Goal: Task Accomplishment & Management: Use online tool/utility

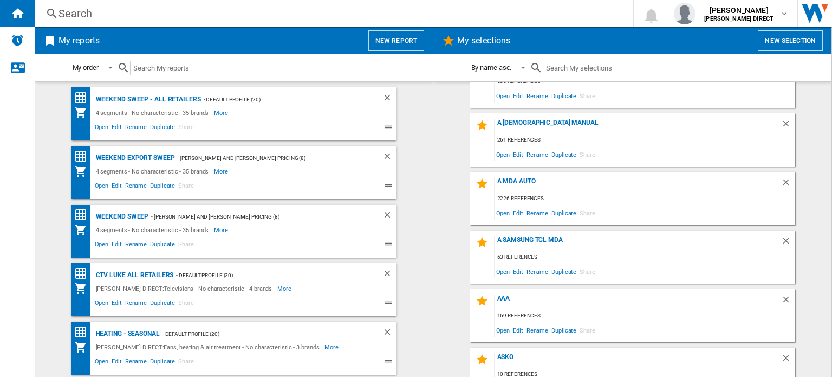
scroll to position [108, 0]
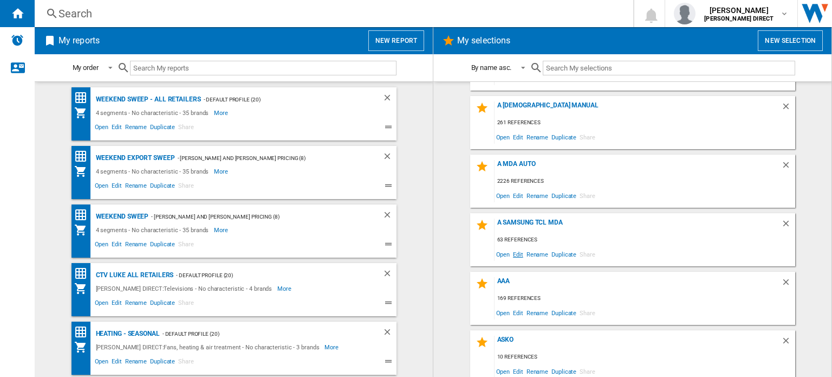
click at [518, 255] on span "Edit" at bounding box center [518, 254] width 14 height 15
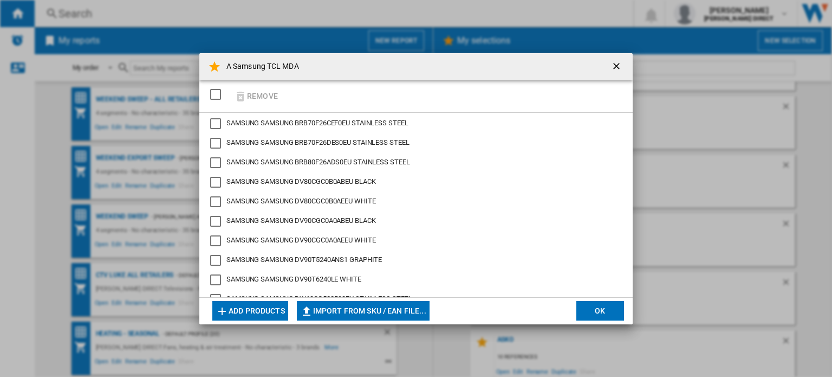
click at [216, 90] on div "SELECTIONS.EDITION_POPUP.SELECT_DESELECT" at bounding box center [215, 94] width 11 height 11
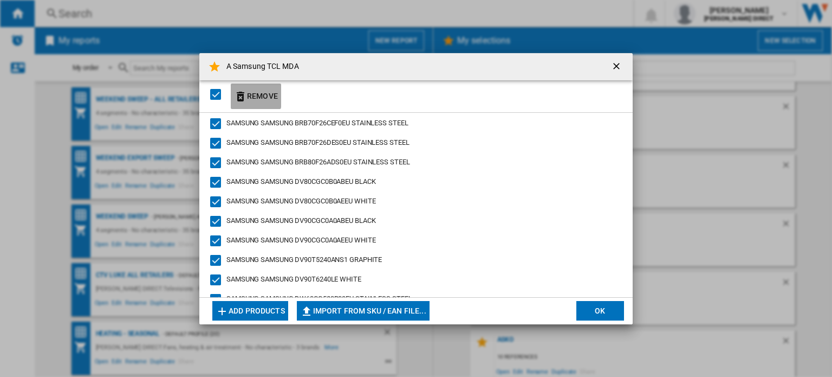
click at [248, 93] on button "Remove" at bounding box center [256, 95] width 50 height 25
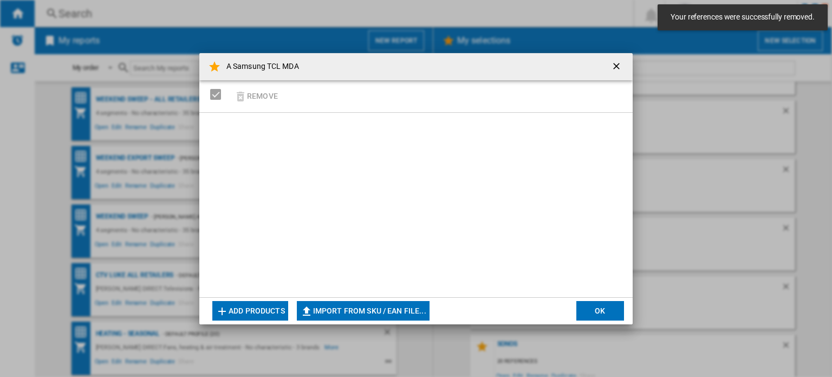
scroll to position [524, 0]
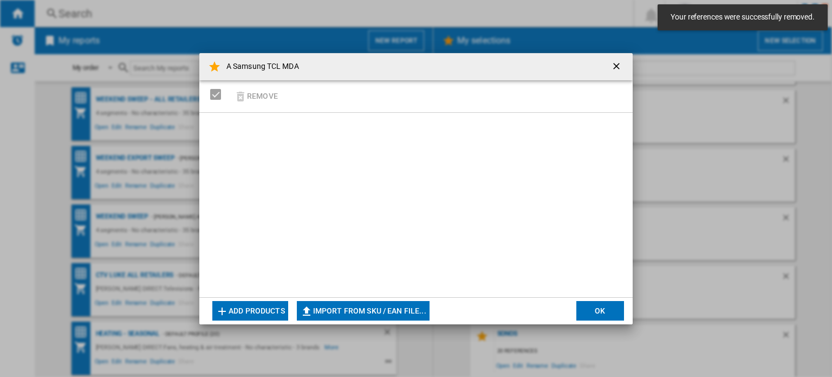
click at [386, 316] on button "Import from SKU / EAN file..." at bounding box center [363, 311] width 133 height 20
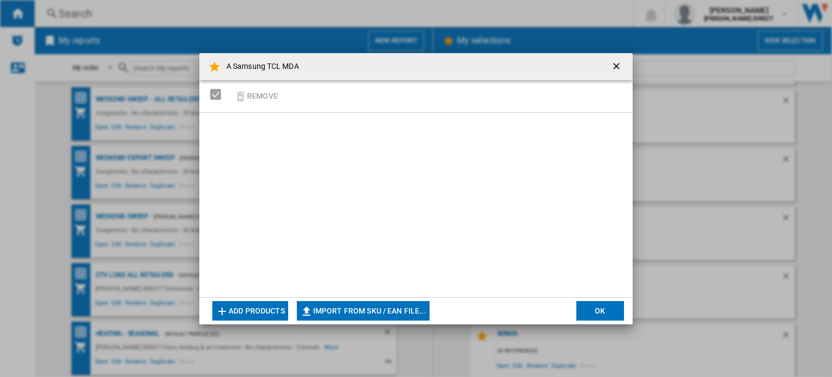
type input "**********"
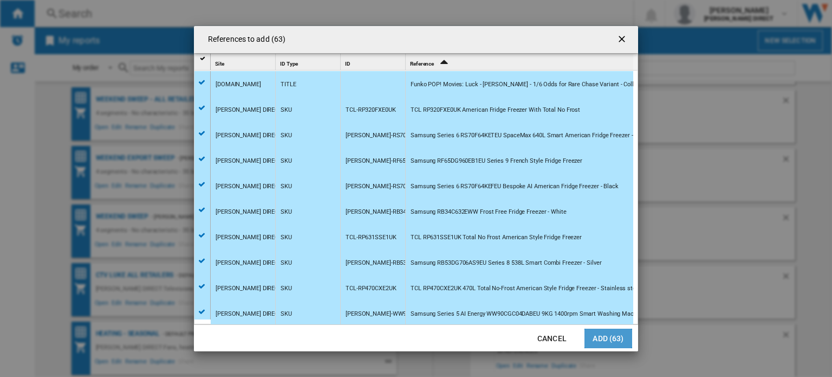
click at [614, 340] on button "Add (63)" at bounding box center [609, 338] width 48 height 20
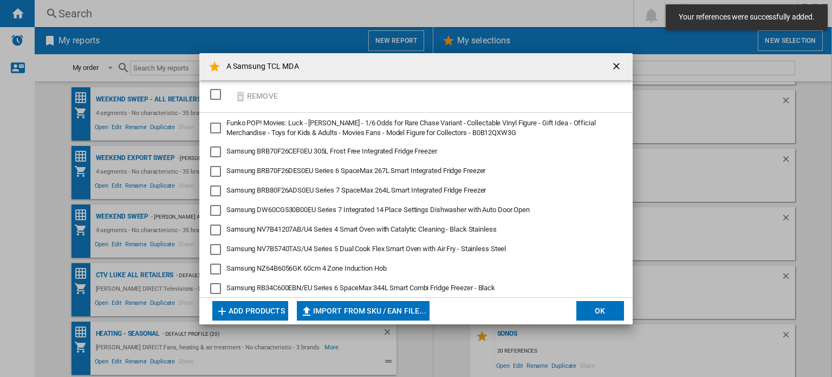
click at [600, 307] on button "OK" at bounding box center [600, 311] width 48 height 20
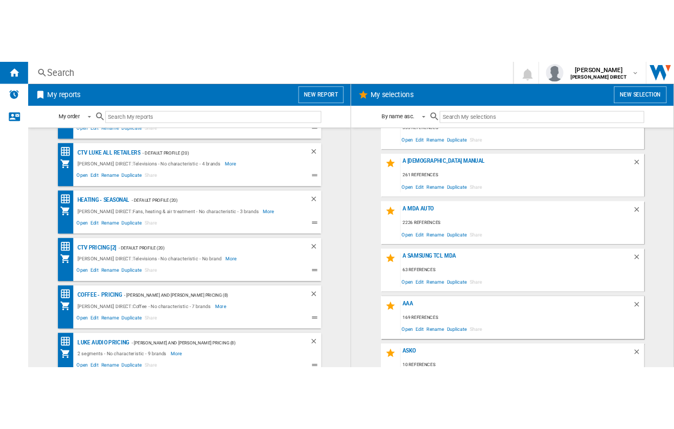
scroll to position [0, 0]
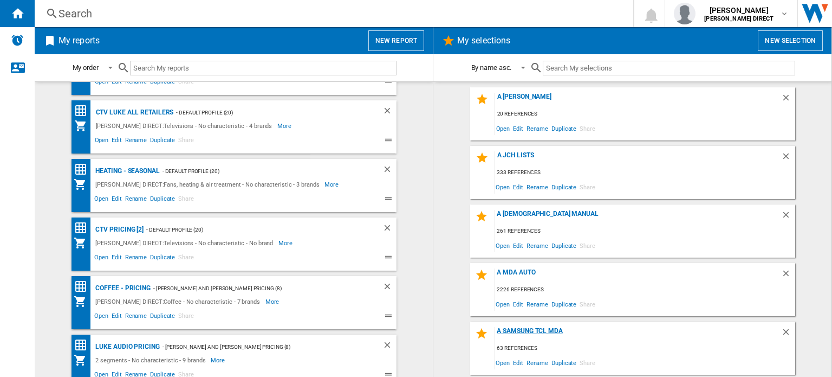
click at [554, 328] on div "A Samsung TCL MDA" at bounding box center [638, 334] width 287 height 15
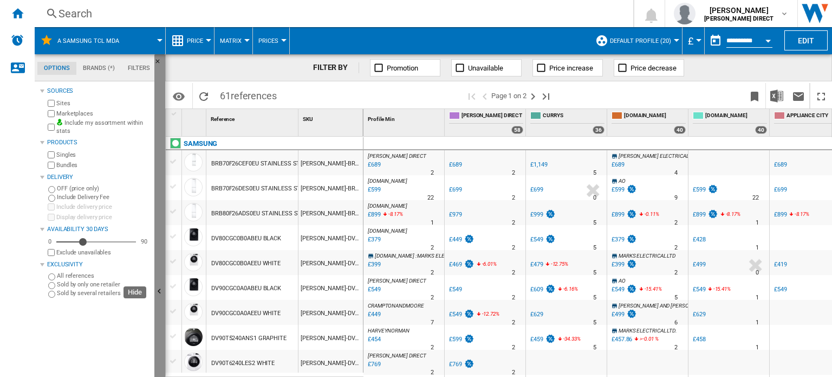
click at [155, 151] on button "Hide" at bounding box center [159, 291] width 11 height 475
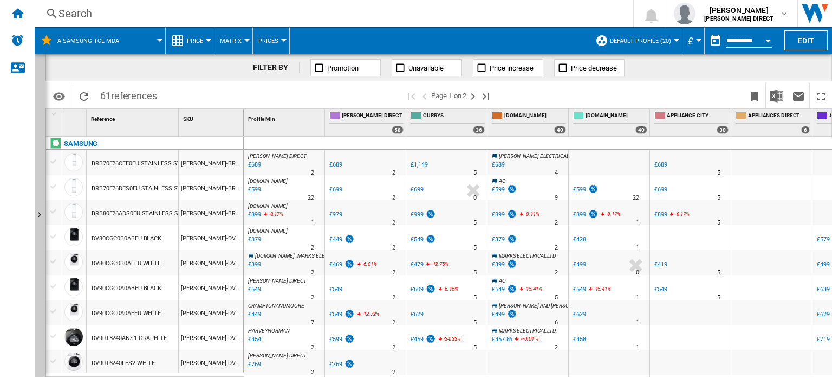
click at [230, 45] on button "Matrix" at bounding box center [233, 40] width 27 height 27
click at [234, 90] on span "Ranking" at bounding box center [237, 93] width 29 height 10
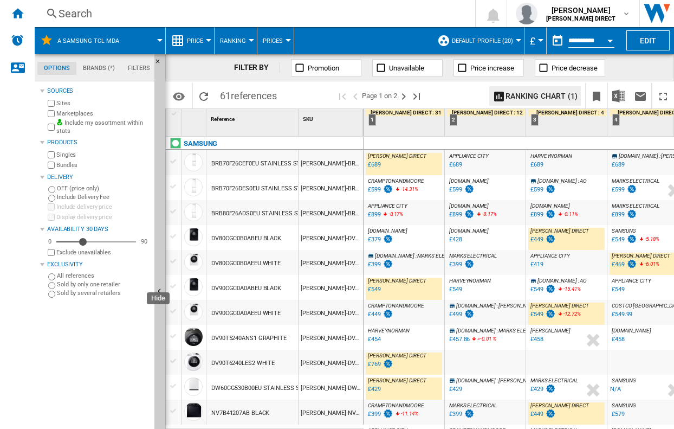
click at [159, 83] on button "Hide" at bounding box center [159, 291] width 11 height 475
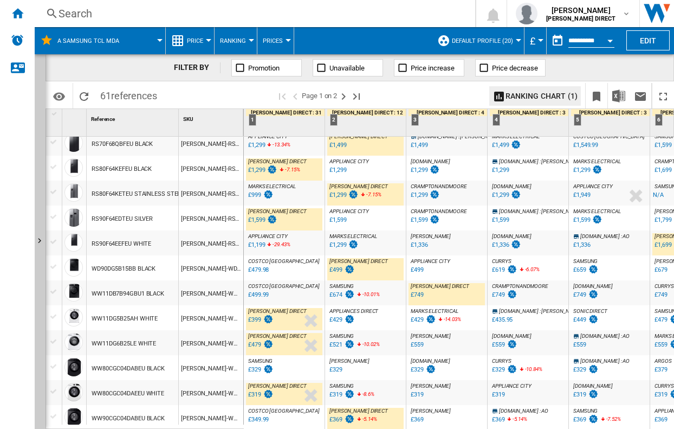
scroll to position [921, 0]
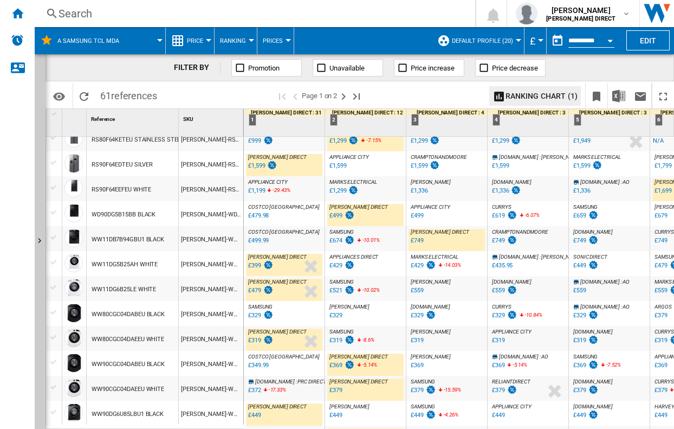
drag, startPoint x: 304, startPoint y: 424, endPoint x: 321, endPoint y: 424, distance: 17.3
click at [321, 376] on div "[PERSON_NAME] DIRECT : [PERSON_NAME] DIRECT 0.0 % £449 % N/A [PERSON_NAME] DIRE…" at bounding box center [284, 415] width 76 height 25
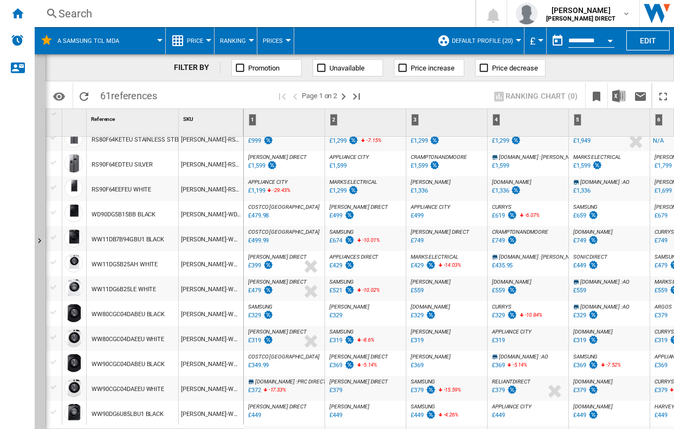
drag, startPoint x: 324, startPoint y: 424, endPoint x: 331, endPoint y: 425, distance: 6.6
click at [331, 376] on div "[PERSON_NAME] DIRECT : [PERSON_NAME] DIRECT 0.0 % £689 % N/A [PERSON_NAME] DIRE…" at bounding box center [459, 283] width 431 height 293
click at [299, 376] on div "[PERSON_NAME] DIRECT : [PERSON_NAME] DIRECT" at bounding box center [284, 406] width 76 height 7
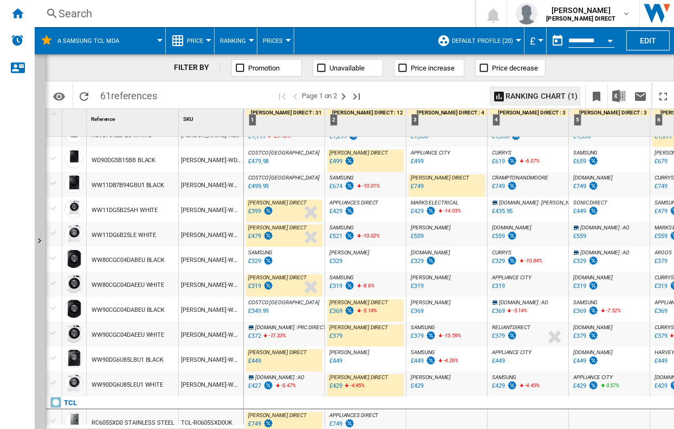
scroll to position [984, 0]
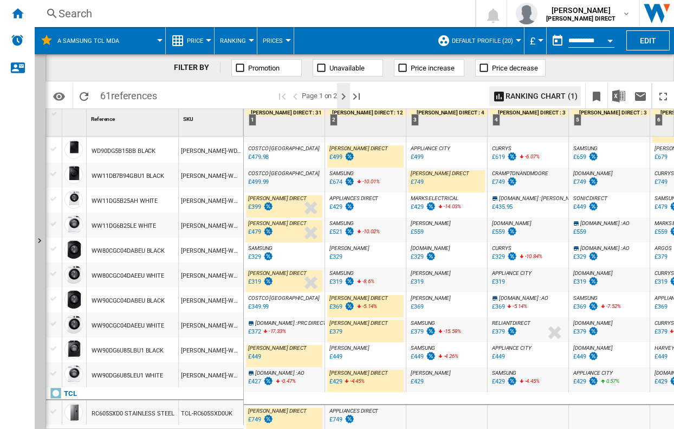
click at [344, 98] on ng-md-icon "Next page" at bounding box center [343, 96] width 13 height 13
